Goal: Task Accomplishment & Management: Complete application form

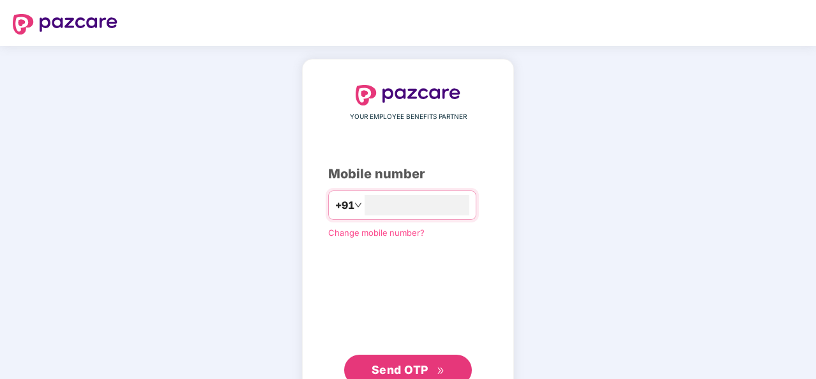
scroll to position [43, 0]
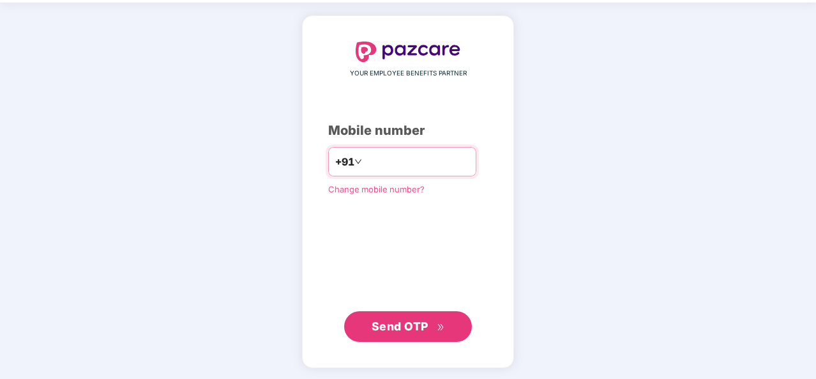
click at [365, 170] on input "number" at bounding box center [417, 161] width 105 height 20
type input "**********"
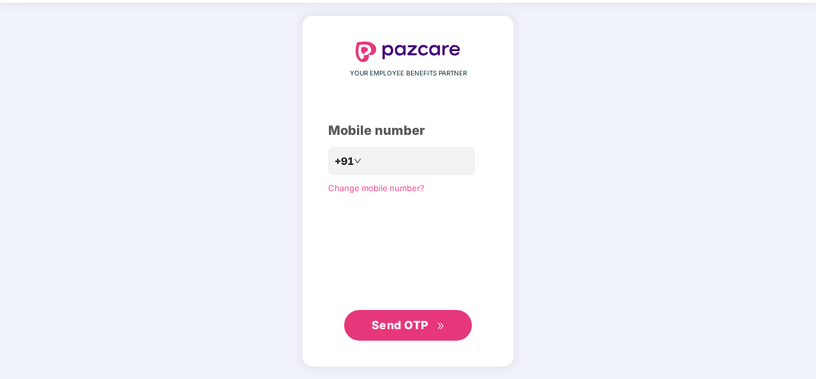
scroll to position [43, 0]
click at [404, 340] on button "Send OTP" at bounding box center [408, 325] width 128 height 31
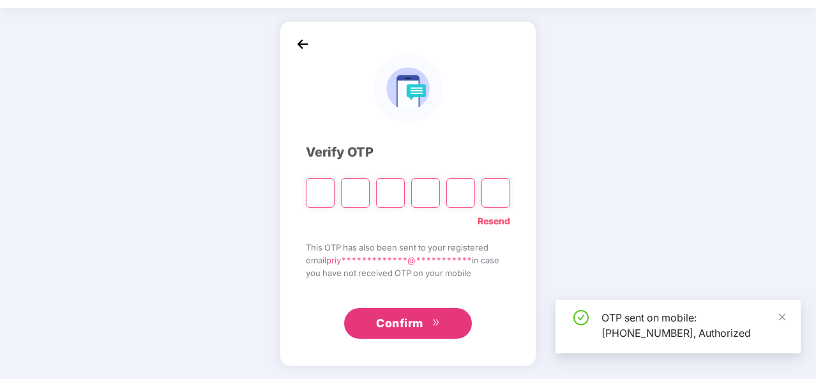
scroll to position [37, 0]
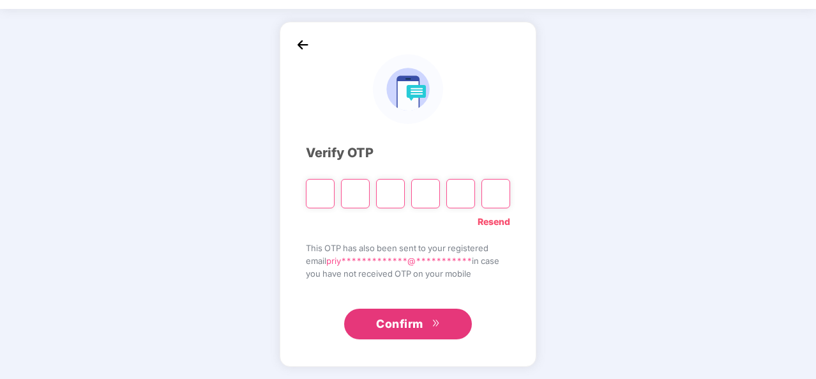
type input "*"
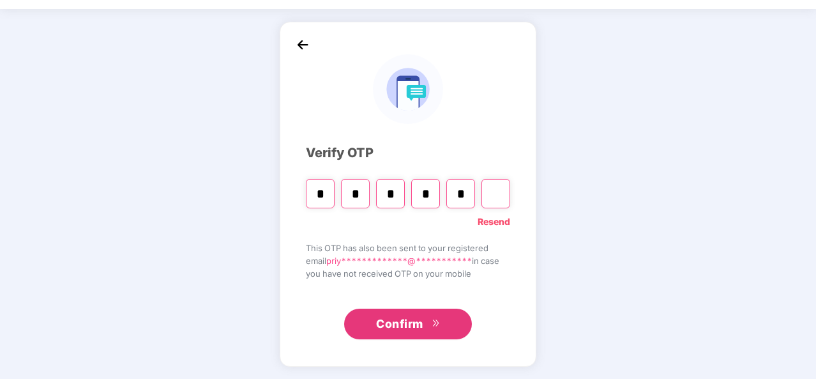
type input "*"
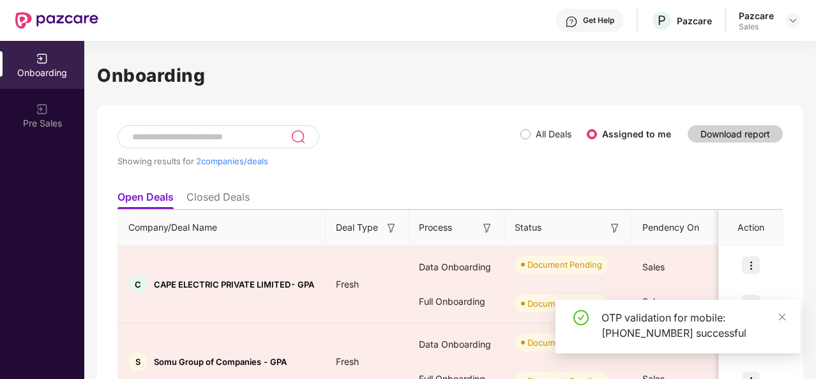
scroll to position [68, 0]
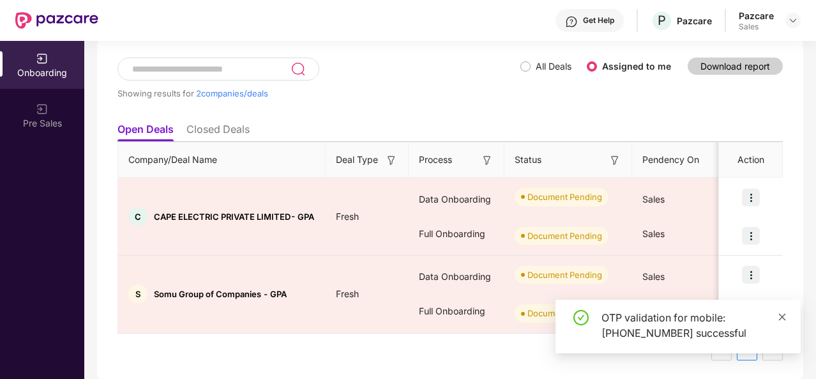
click at [786, 321] on icon "close" at bounding box center [782, 316] width 9 height 9
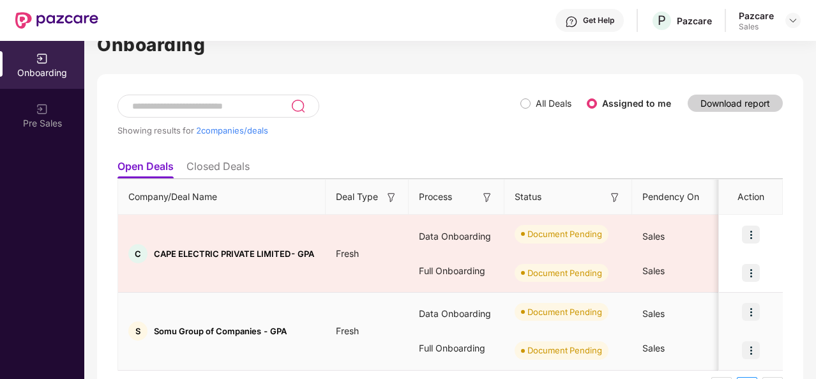
scroll to position [42, 0]
